Goal: Transaction & Acquisition: Purchase product/service

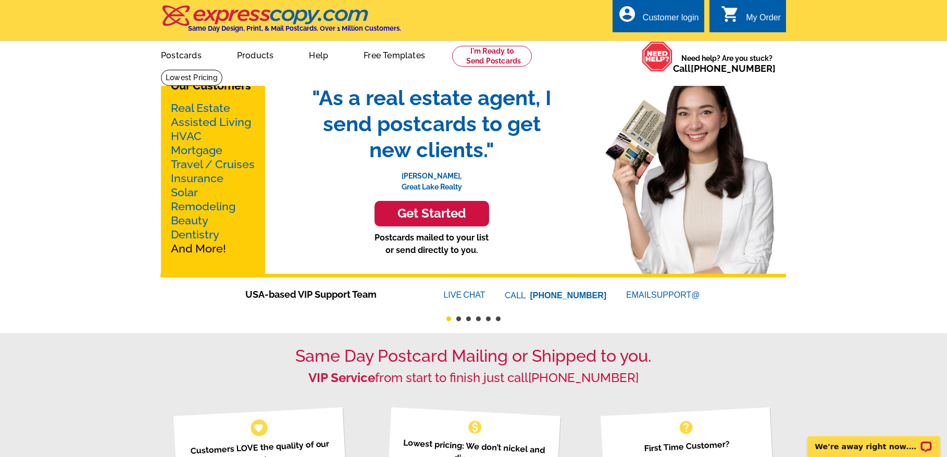
click at [189, 150] on link "Mortgage" at bounding box center [197, 150] width 52 height 13
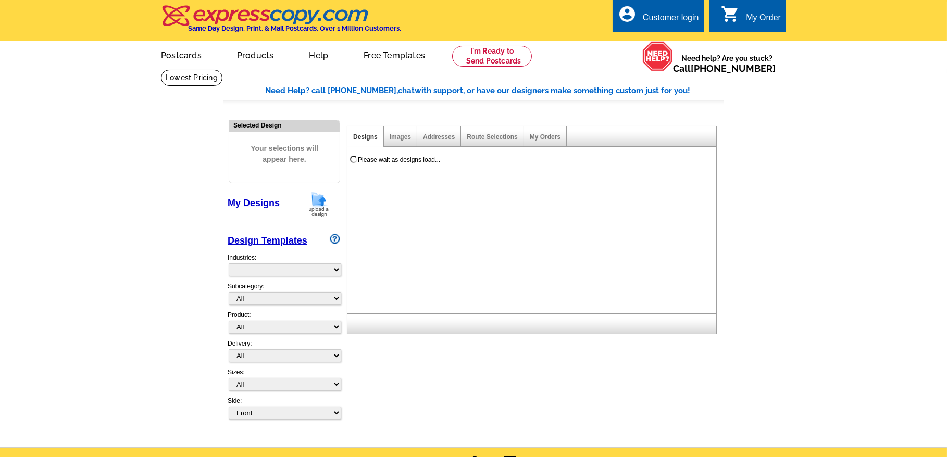
select select "774"
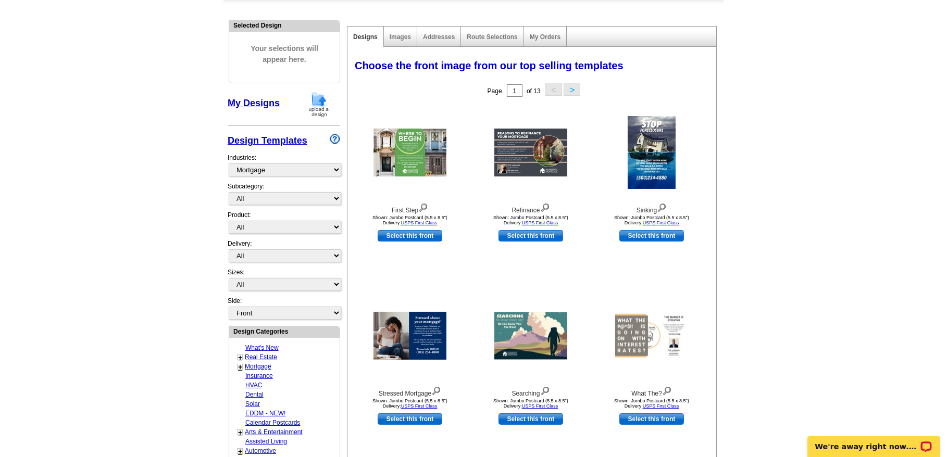
scroll to position [104, 0]
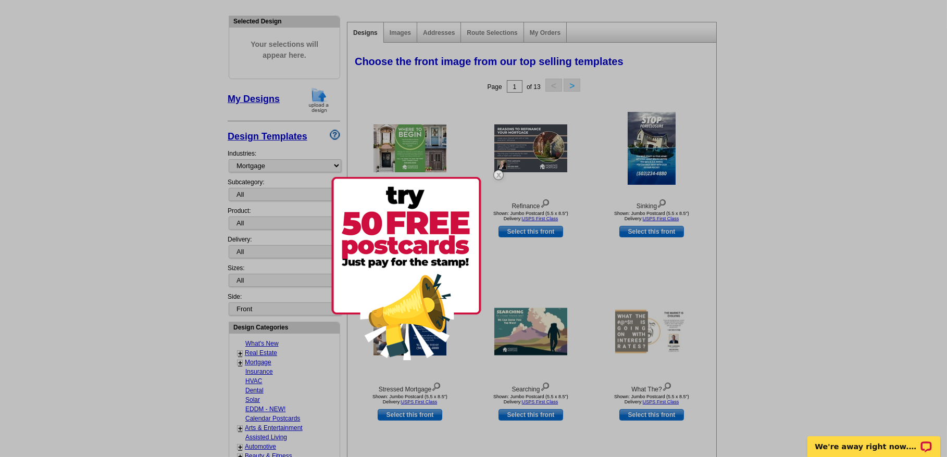
click at [435, 346] on img at bounding box center [406, 268] width 150 height 183
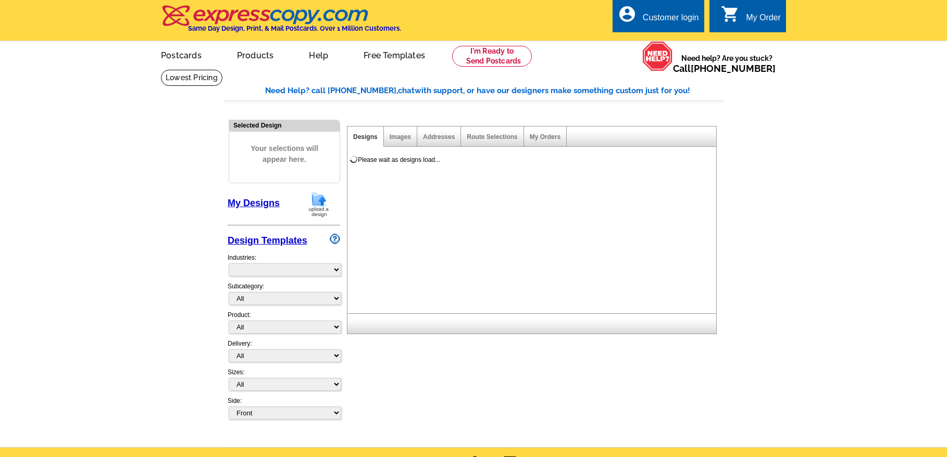
select select "831"
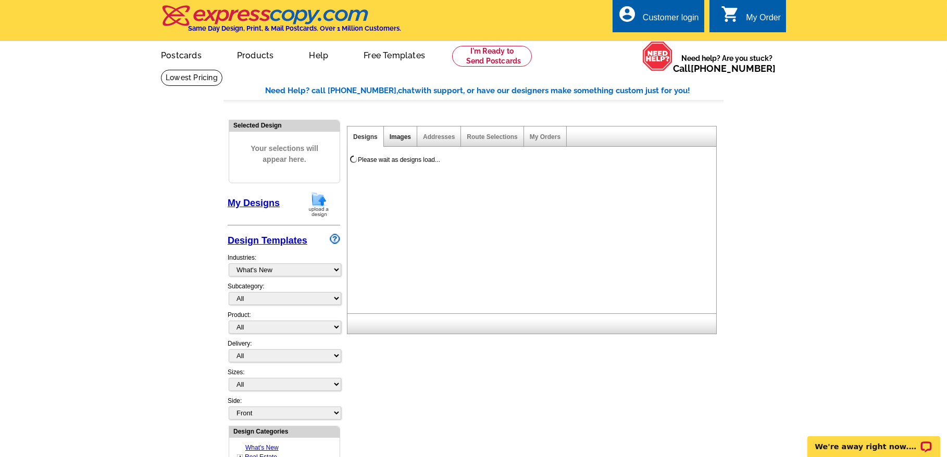
click at [400, 135] on link "Images" at bounding box center [400, 136] width 21 height 7
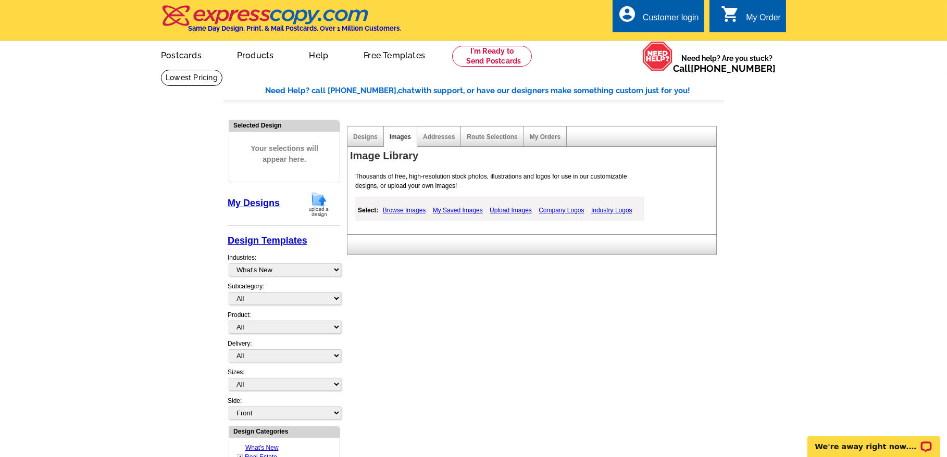
click at [391, 211] on link "Browse Images" at bounding box center [404, 210] width 48 height 13
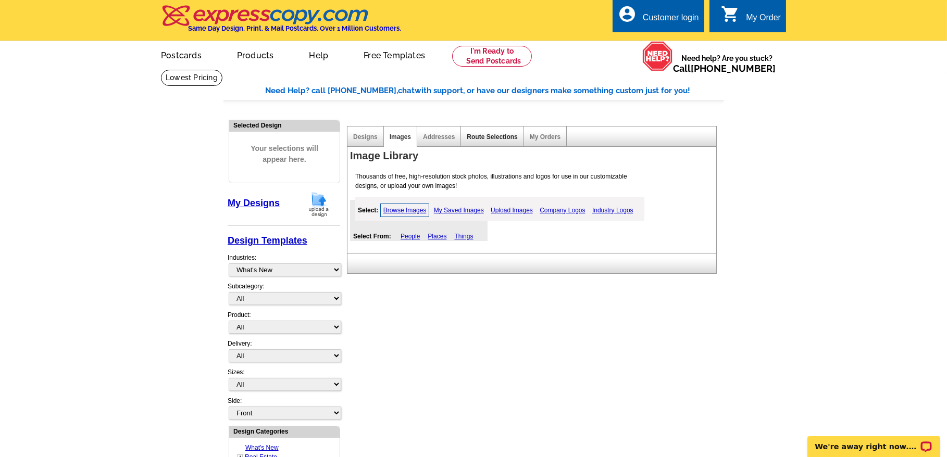
click at [502, 138] on link "Route Selections" at bounding box center [492, 136] width 51 height 7
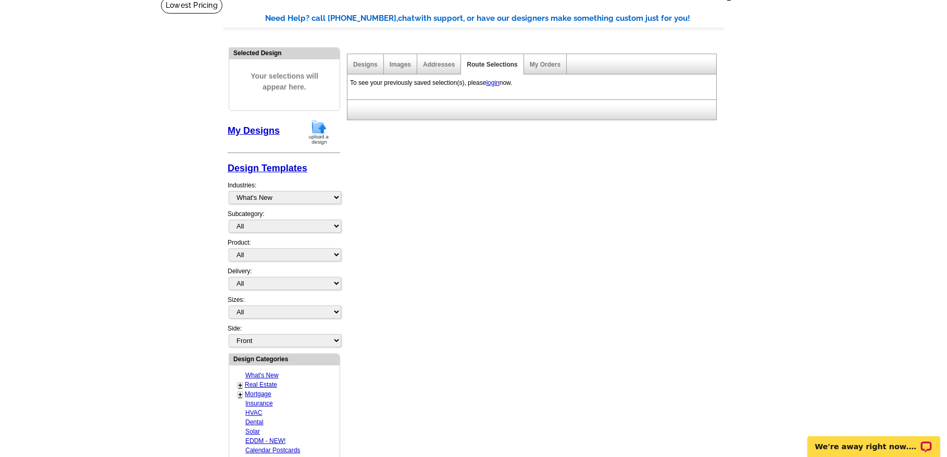
scroll to position [208, 0]
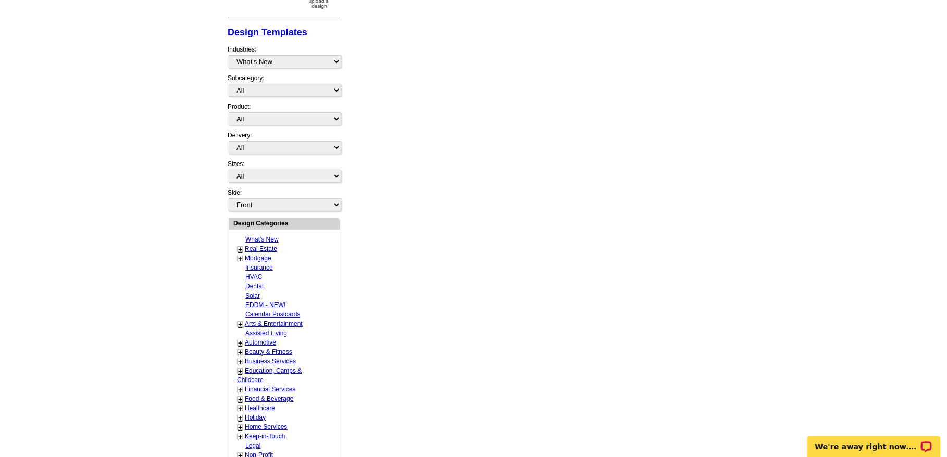
click at [251, 255] on link "Mortgage" at bounding box center [258, 258] width 27 height 7
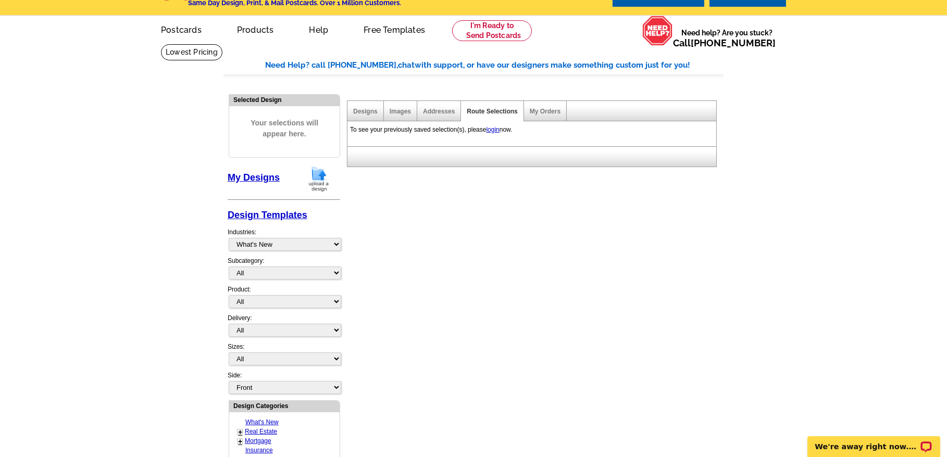
scroll to position [0, 0]
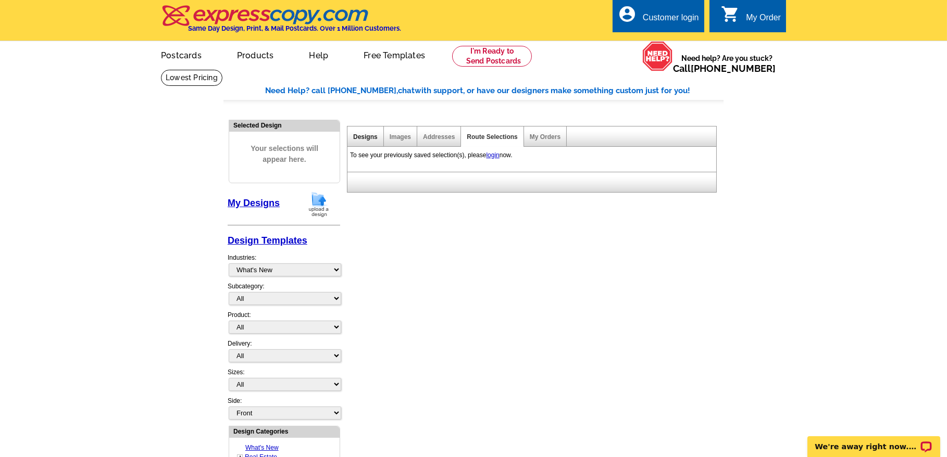
click at [360, 135] on link "Designs" at bounding box center [365, 136] width 24 height 7
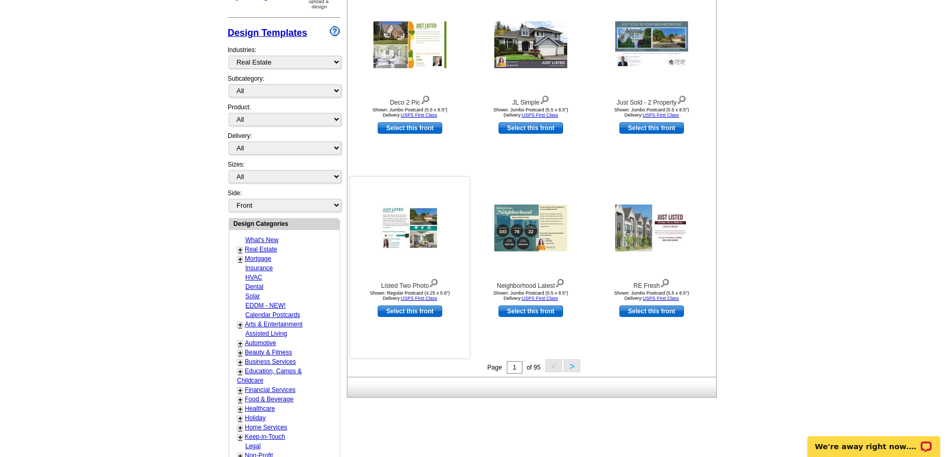
scroll to position [208, 0]
click at [575, 366] on button ">" at bounding box center [572, 365] width 17 height 13
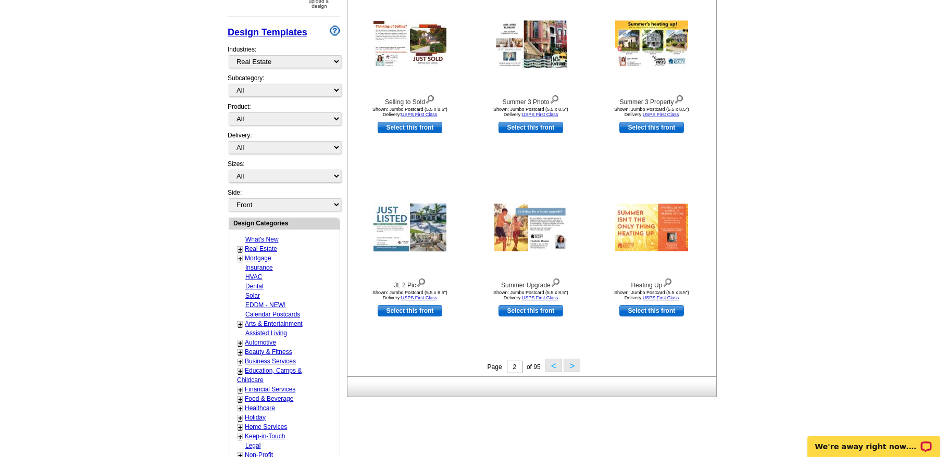
click at [568, 365] on button ">" at bounding box center [572, 365] width 17 height 13
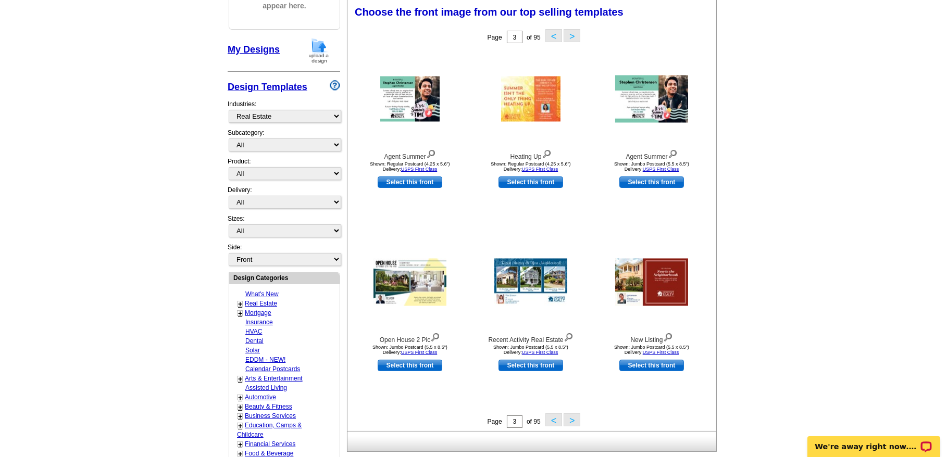
scroll to position [153, 0]
click at [257, 310] on link "Mortgage" at bounding box center [258, 313] width 27 height 7
select select "774"
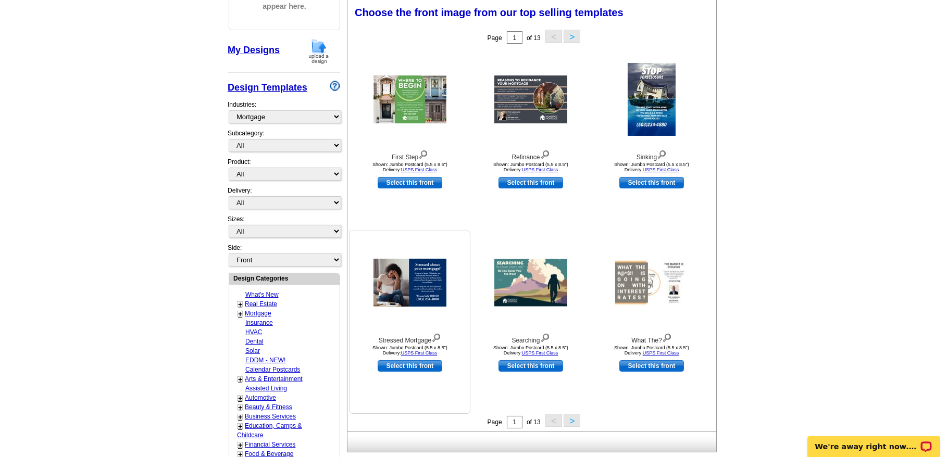
click at [417, 290] on img at bounding box center [410, 283] width 73 height 48
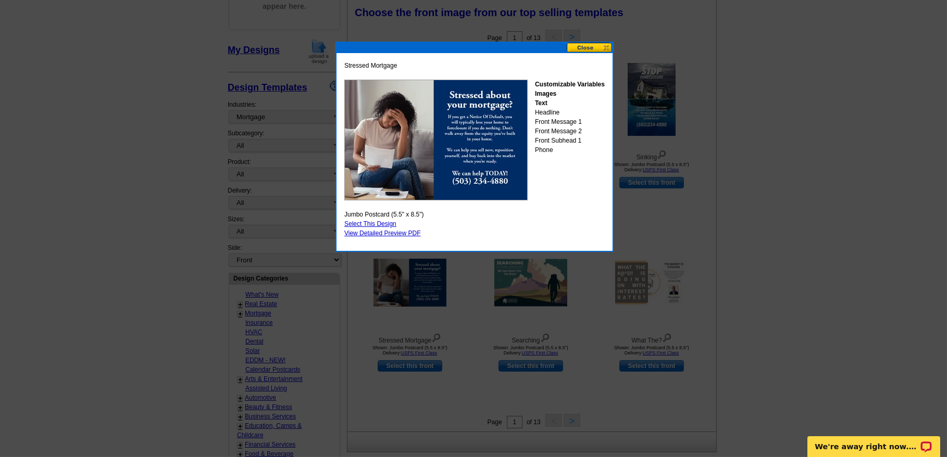
click at [578, 48] on button at bounding box center [590, 48] width 46 height 10
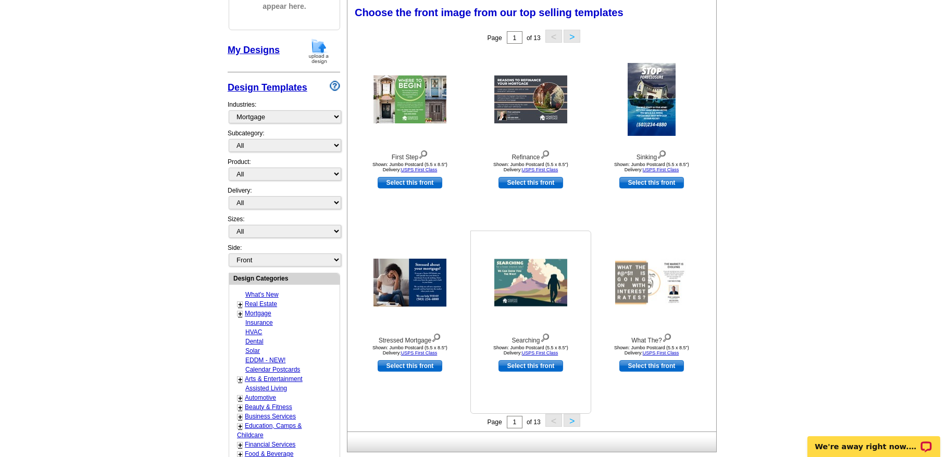
scroll to position [309, 0]
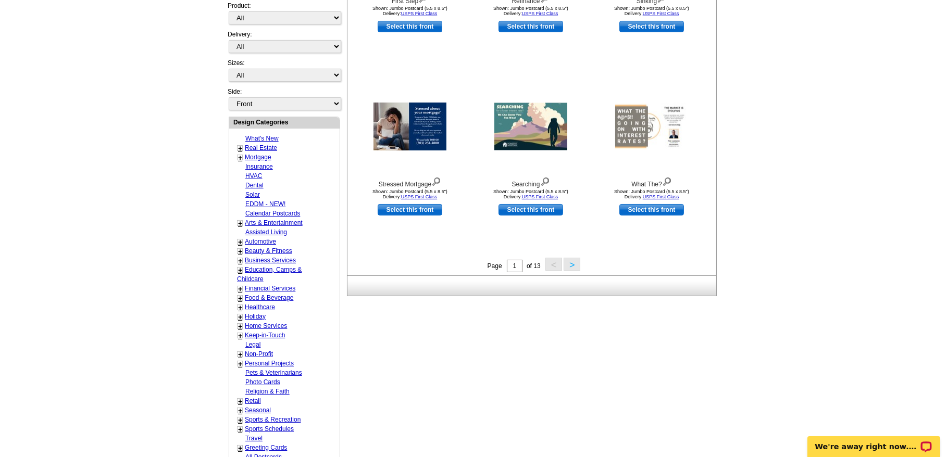
click at [577, 263] on button ">" at bounding box center [572, 264] width 17 height 13
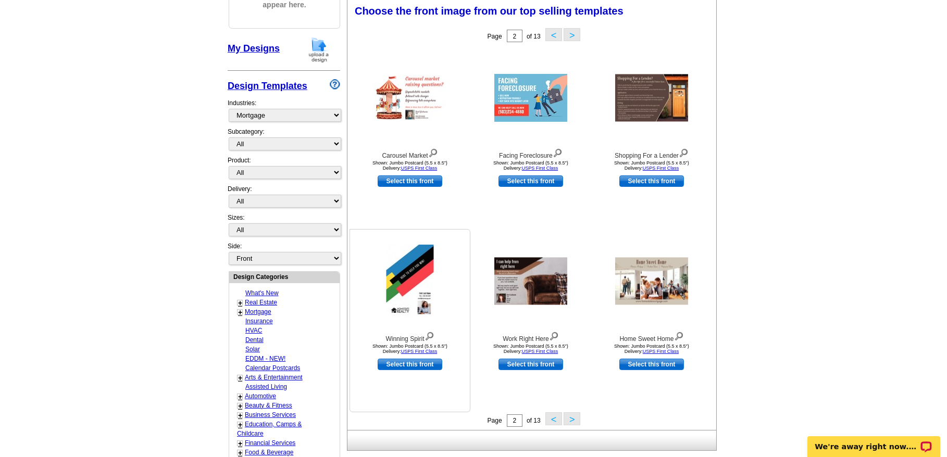
scroll to position [153, 0]
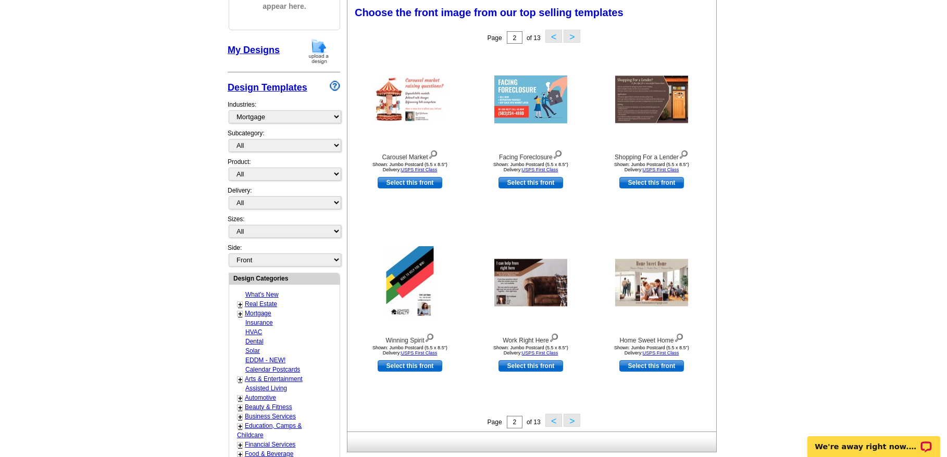
click at [573, 420] on button ">" at bounding box center [572, 420] width 17 height 13
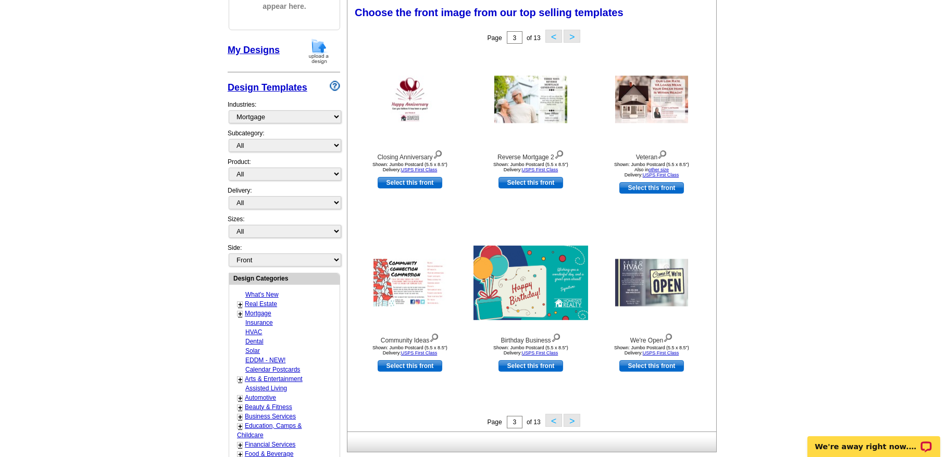
scroll to position [205, 0]
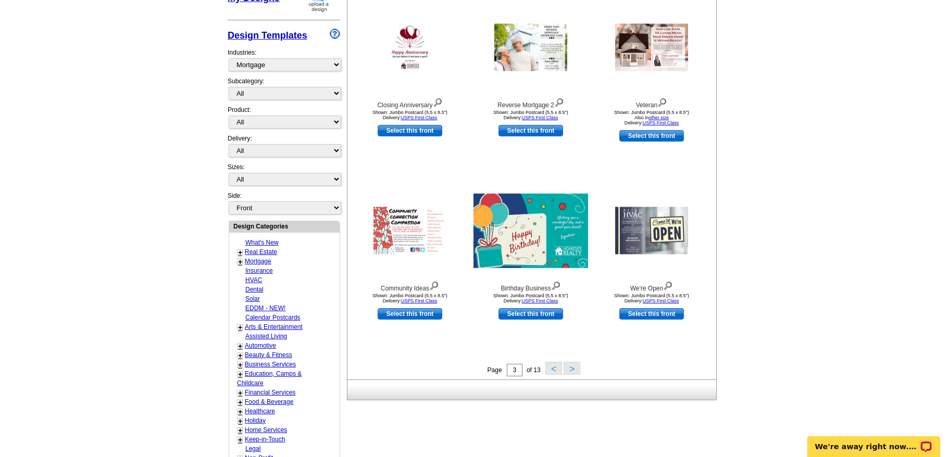
click at [573, 368] on button ">" at bounding box center [572, 368] width 17 height 13
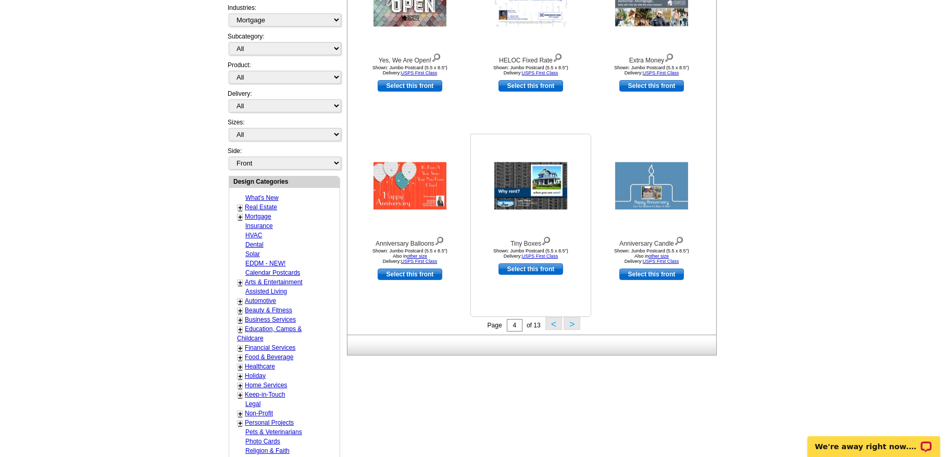
scroll to position [257, 0]
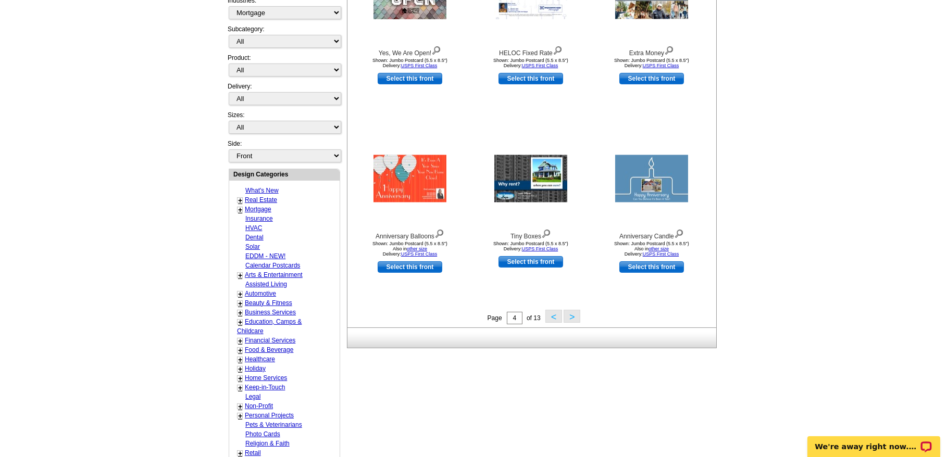
click at [569, 317] on button ">" at bounding box center [572, 316] width 17 height 13
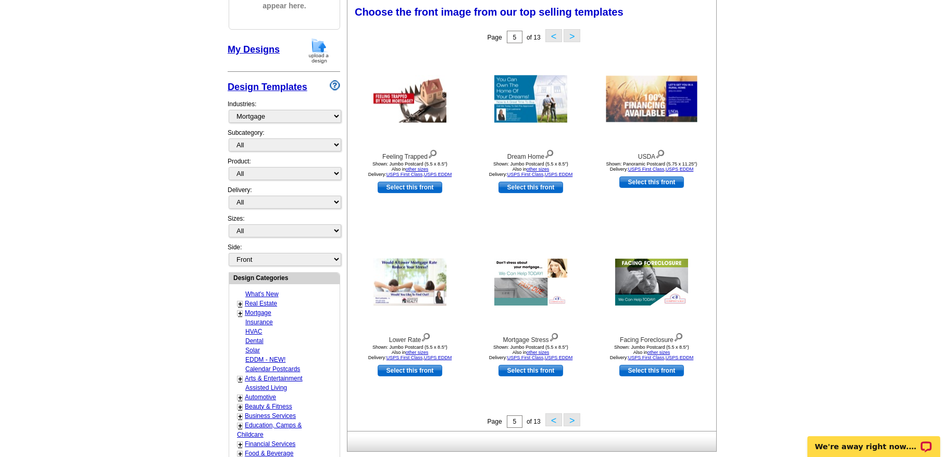
scroll to position [153, 0]
click at [416, 277] on img at bounding box center [410, 282] width 73 height 47
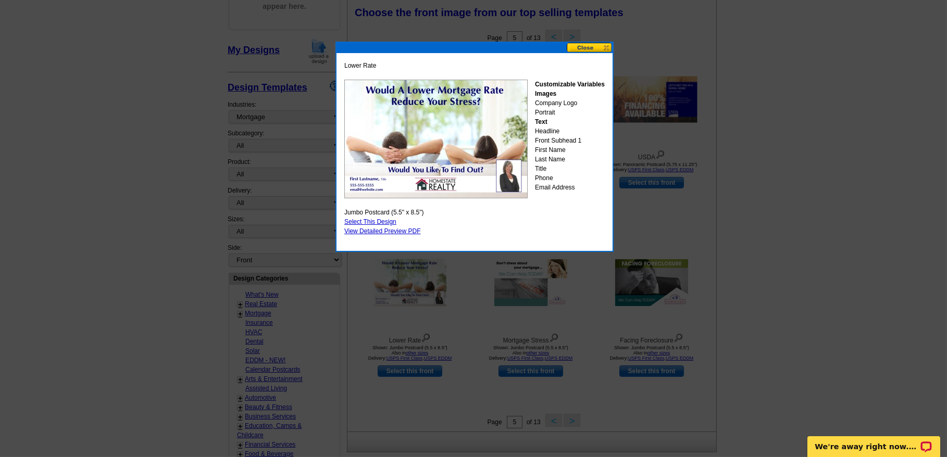
click at [585, 47] on button at bounding box center [590, 48] width 46 height 10
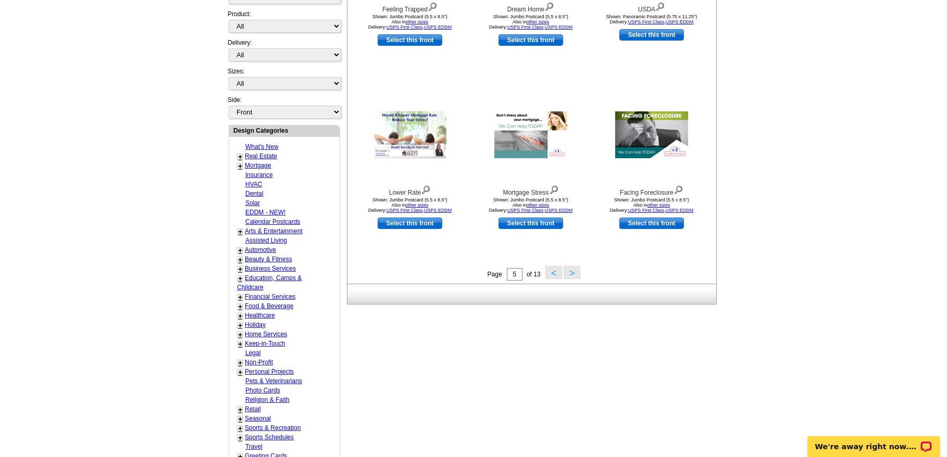
scroll to position [309, 0]
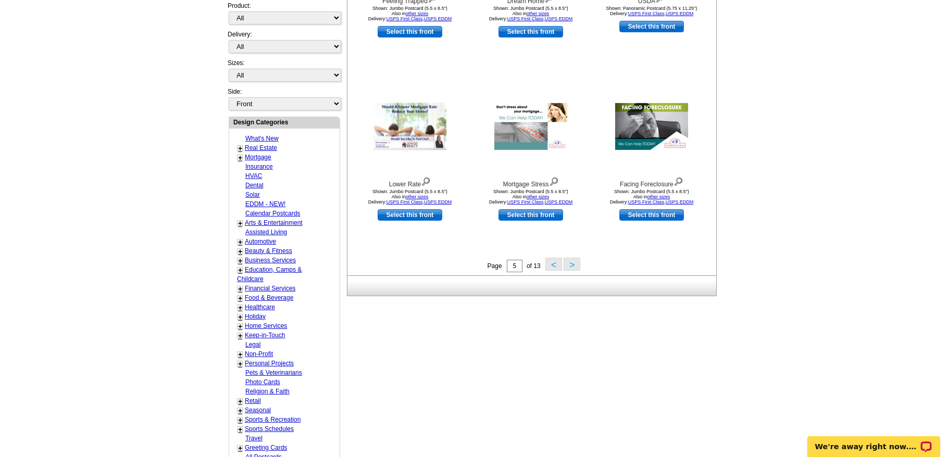
click at [573, 263] on button ">" at bounding box center [572, 264] width 17 height 13
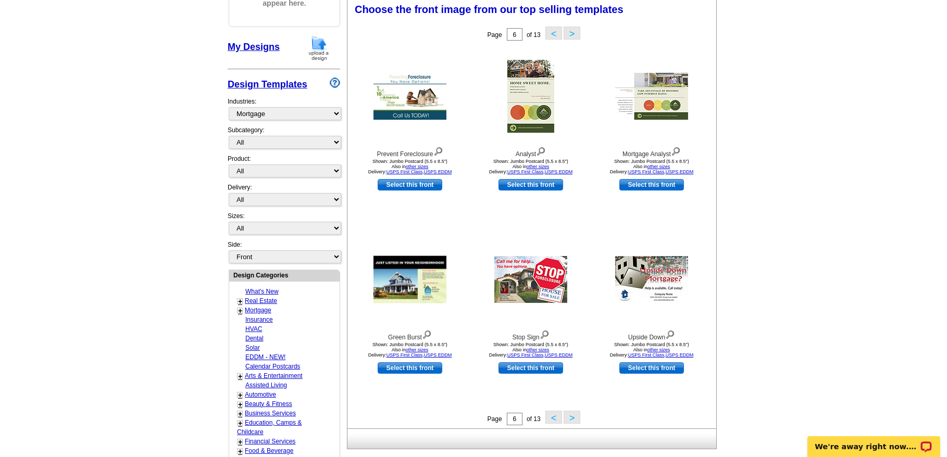
scroll to position [153, 0]
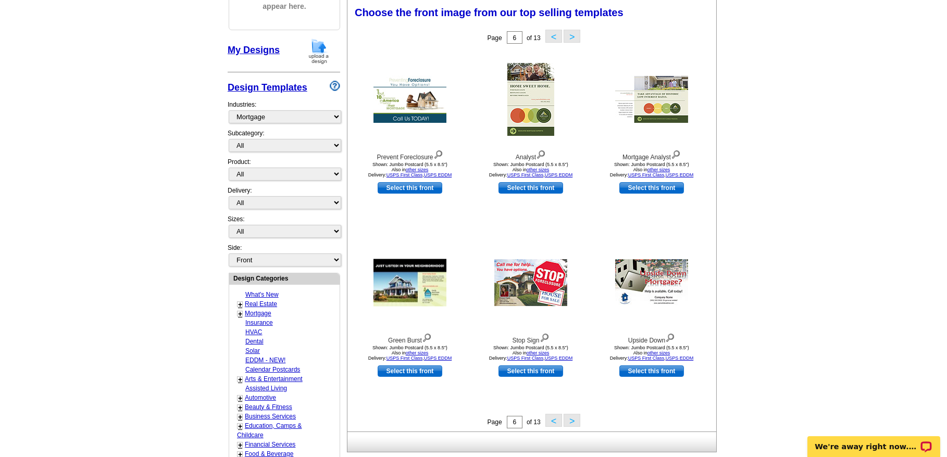
click at [573, 420] on button ">" at bounding box center [572, 420] width 17 height 13
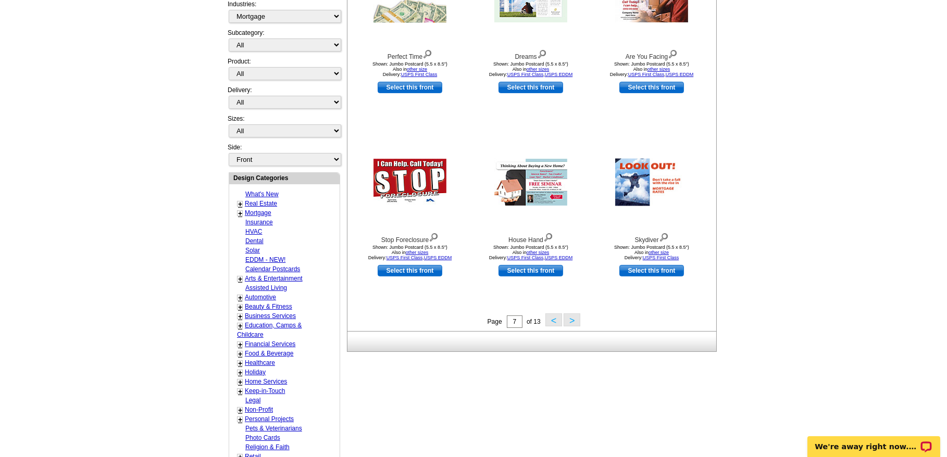
scroll to position [257, 0]
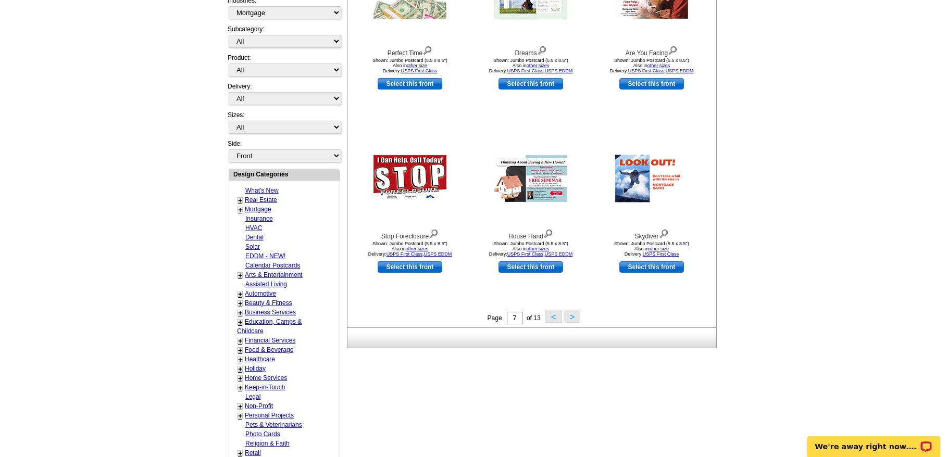
click at [567, 317] on button ">" at bounding box center [572, 316] width 17 height 13
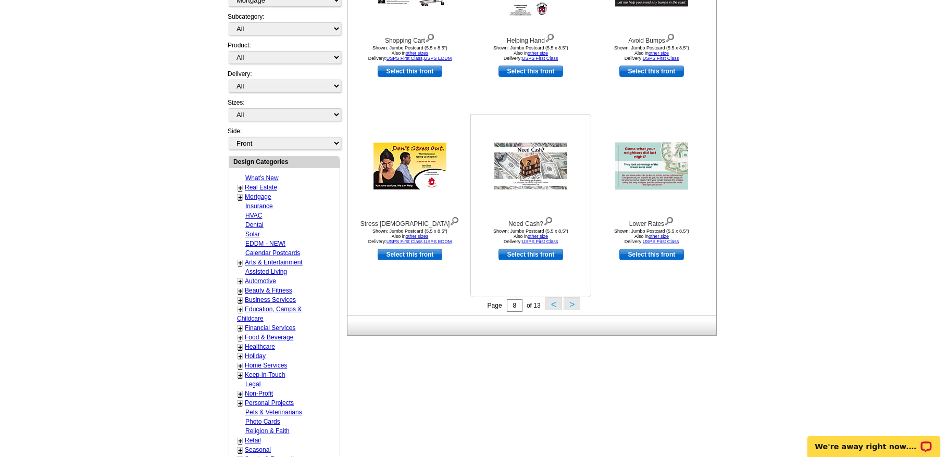
scroll to position [362, 0]
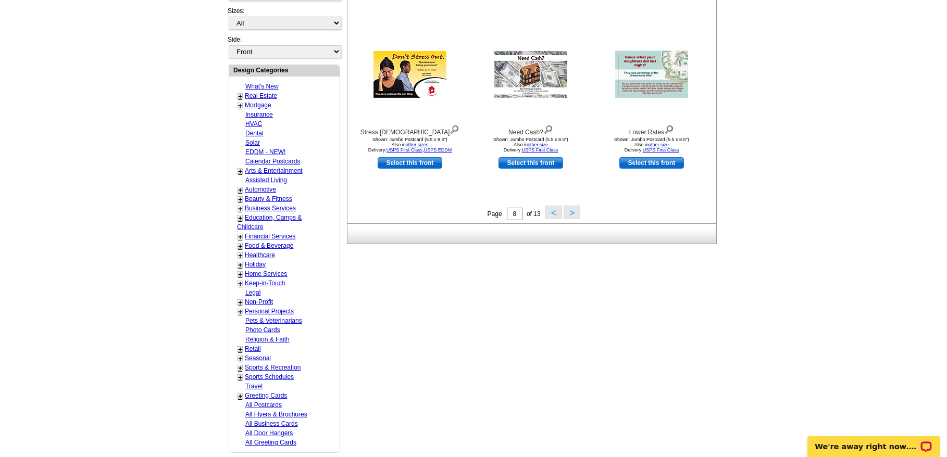
click at [573, 210] on button ">" at bounding box center [572, 212] width 17 height 13
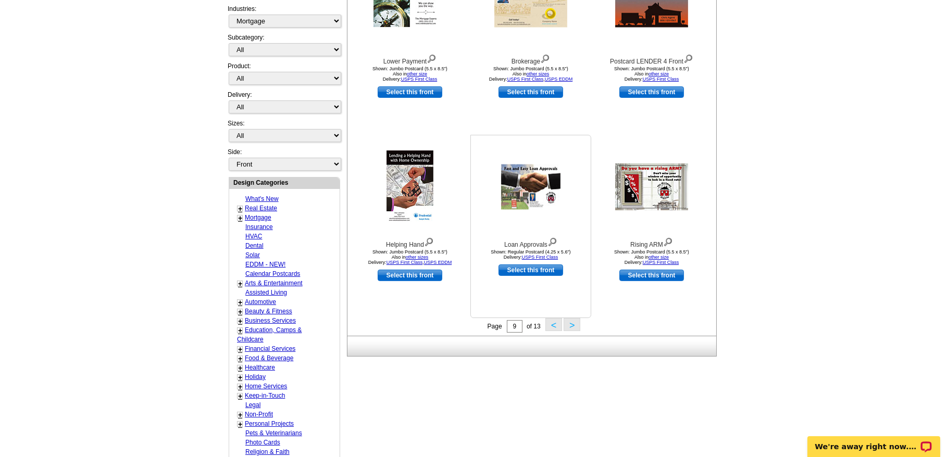
scroll to position [414, 0]
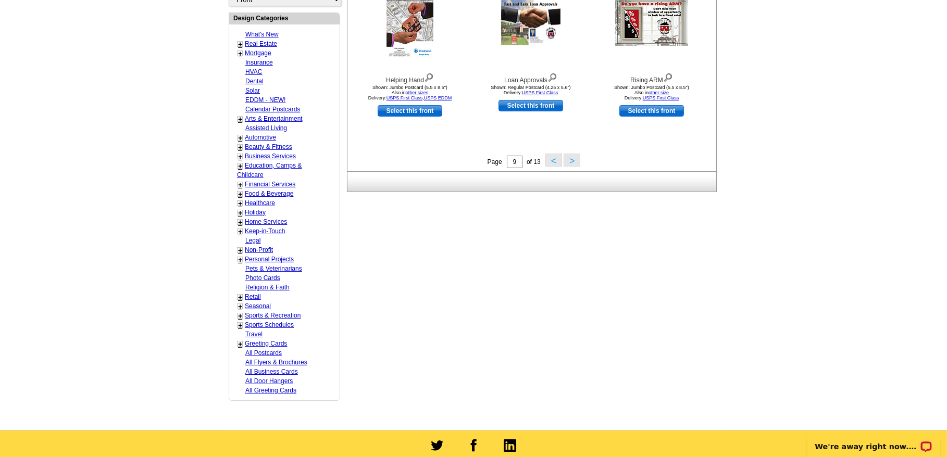
click at [571, 161] on button ">" at bounding box center [572, 160] width 17 height 13
